Goal: Task Accomplishment & Management: Manage account settings

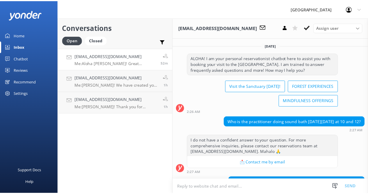
scroll to position [164, 0]
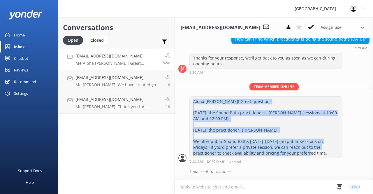
click at [24, 69] on div "Reviews" at bounding box center [21, 70] width 14 height 12
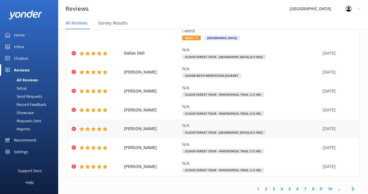
scroll to position [107, 0]
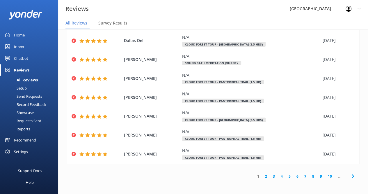
click at [264, 177] on link "2" at bounding box center [266, 176] width 8 height 6
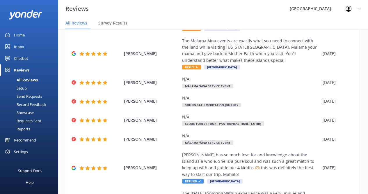
scroll to position [172, 0]
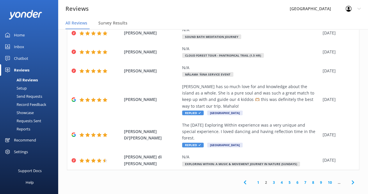
click at [270, 179] on link "3" at bounding box center [274, 182] width 8 height 6
